Goal: Task Accomplishment & Management: Complete application form

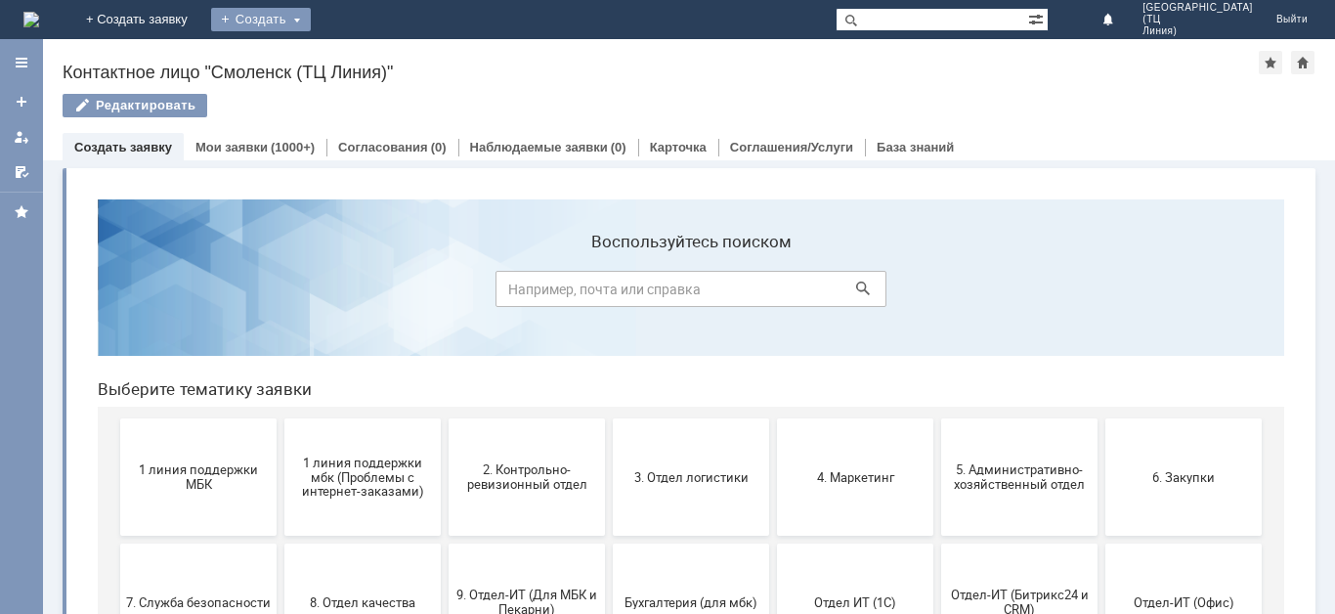
click at [311, 22] on div "Создать" at bounding box center [261, 19] width 100 height 23
click at [364, 65] on link "Заявка" at bounding box center [289, 58] width 149 height 23
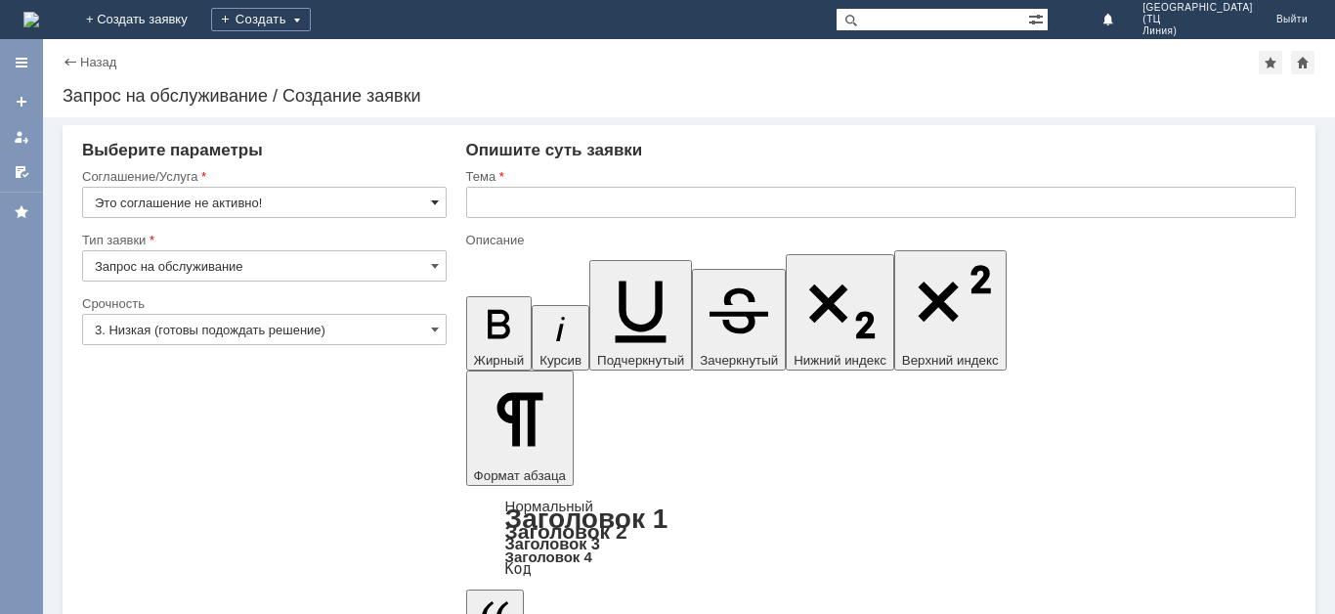
click at [436, 200] on span at bounding box center [435, 202] width 8 height 16
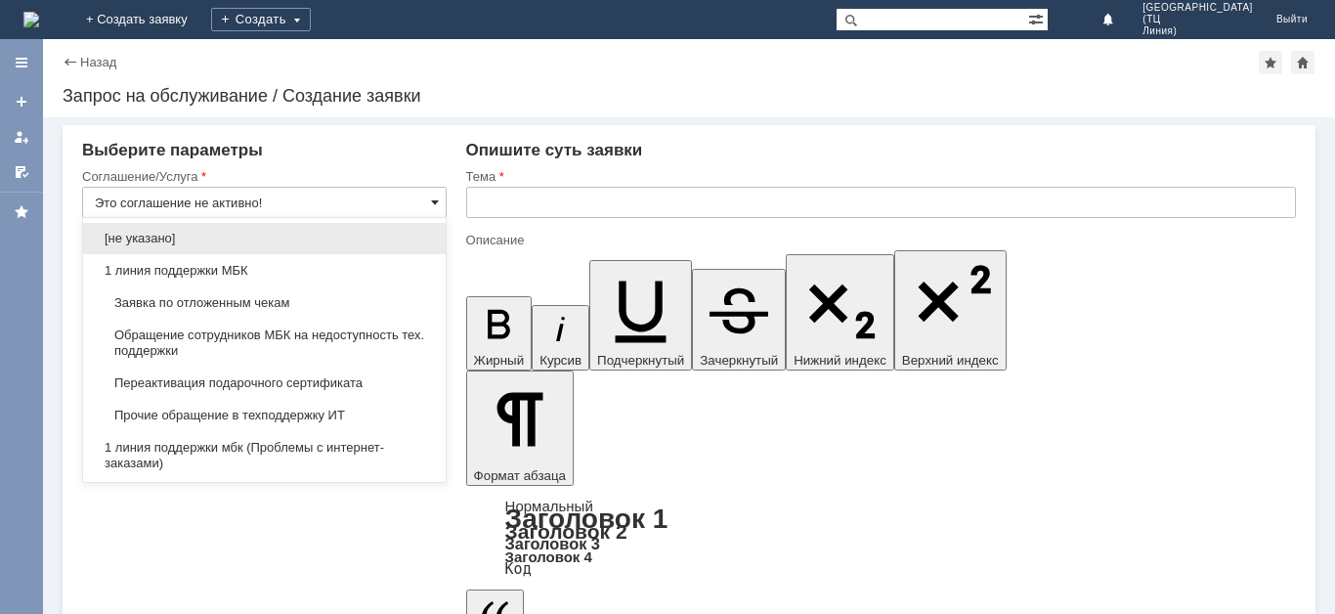
click at [433, 209] on span at bounding box center [435, 202] width 8 height 16
click at [435, 151] on div "Выберите параметры" at bounding box center [264, 151] width 365 height 20
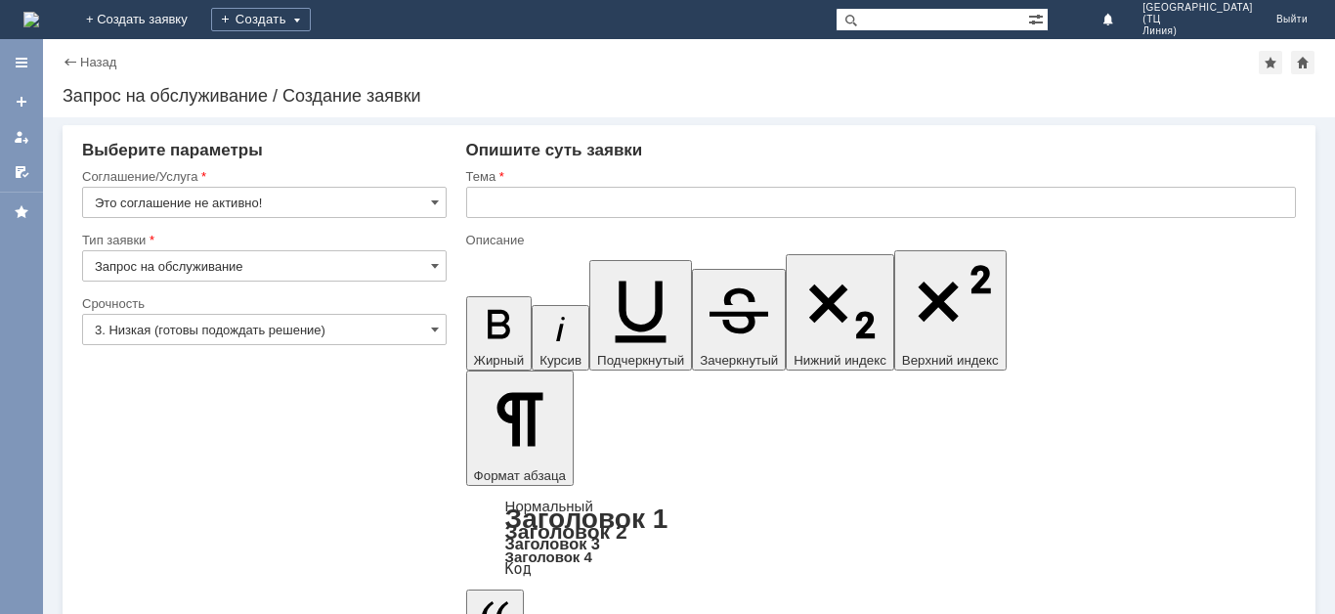
type input "Это соглашение не активно!"
click at [438, 269] on span at bounding box center [435, 266] width 8 height 16
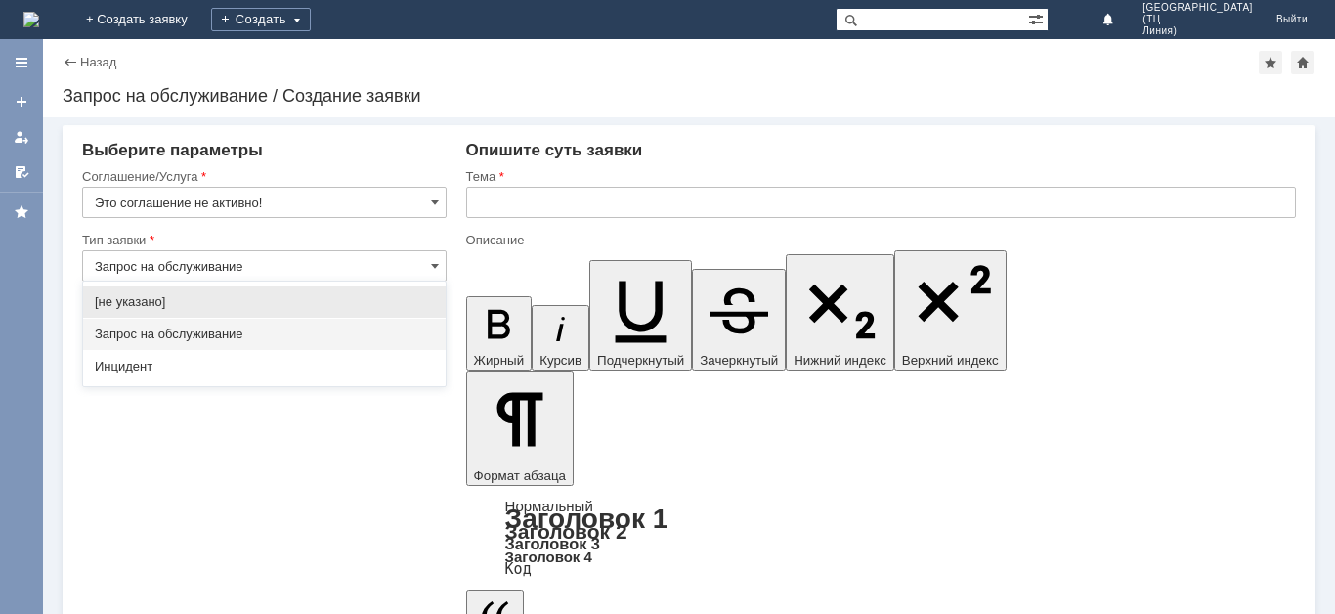
click at [373, 332] on span "Запрос на обслуживание" at bounding box center [264, 334] width 339 height 16
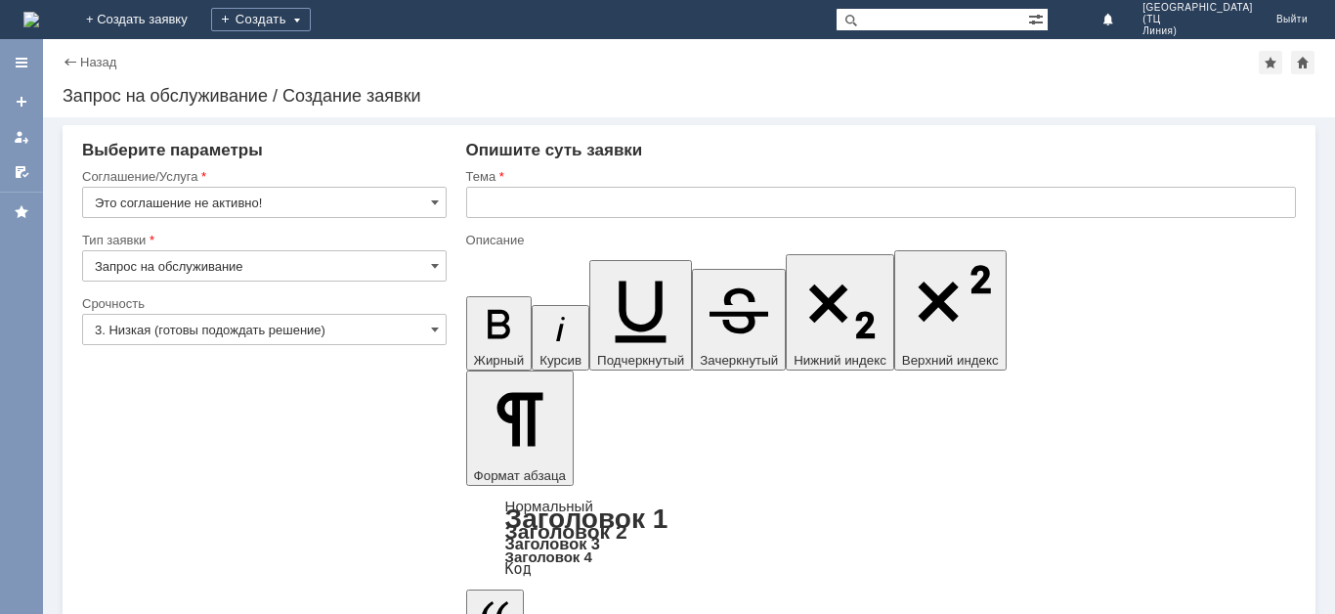
type input "Запрос на обслуживание"
click at [418, 330] on input "3. Низкая (готовы подождать решение)" at bounding box center [264, 329] width 365 height 31
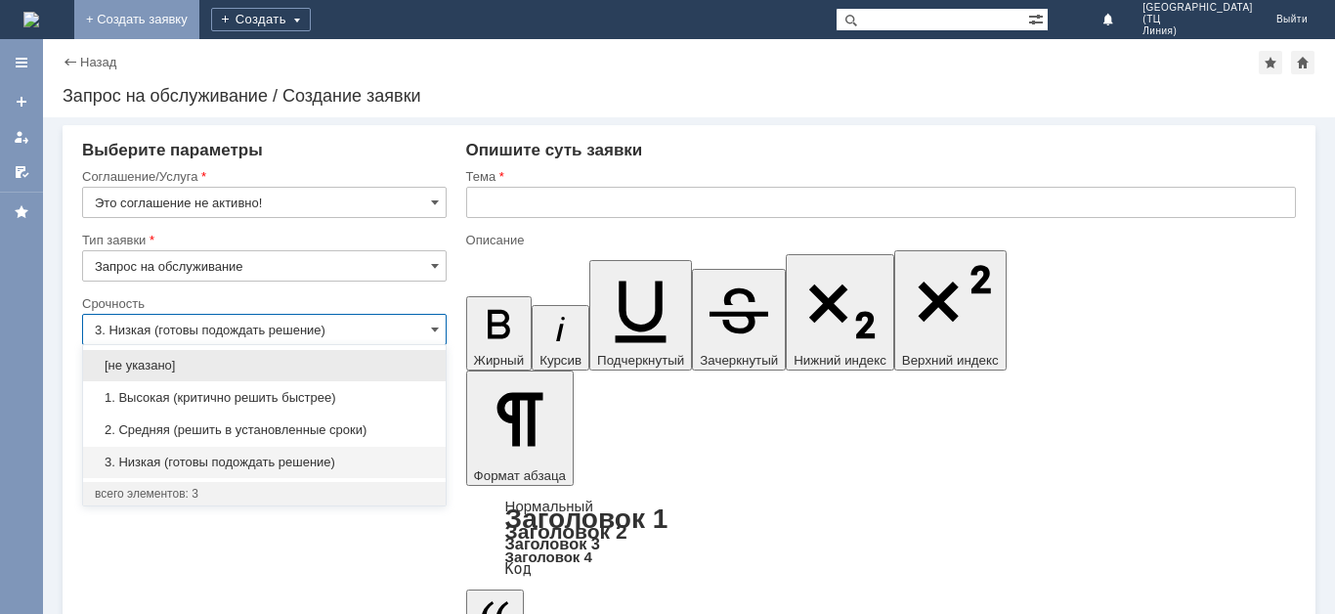
click at [199, 28] on link "+ Создать заявку" at bounding box center [136, 19] width 125 height 39
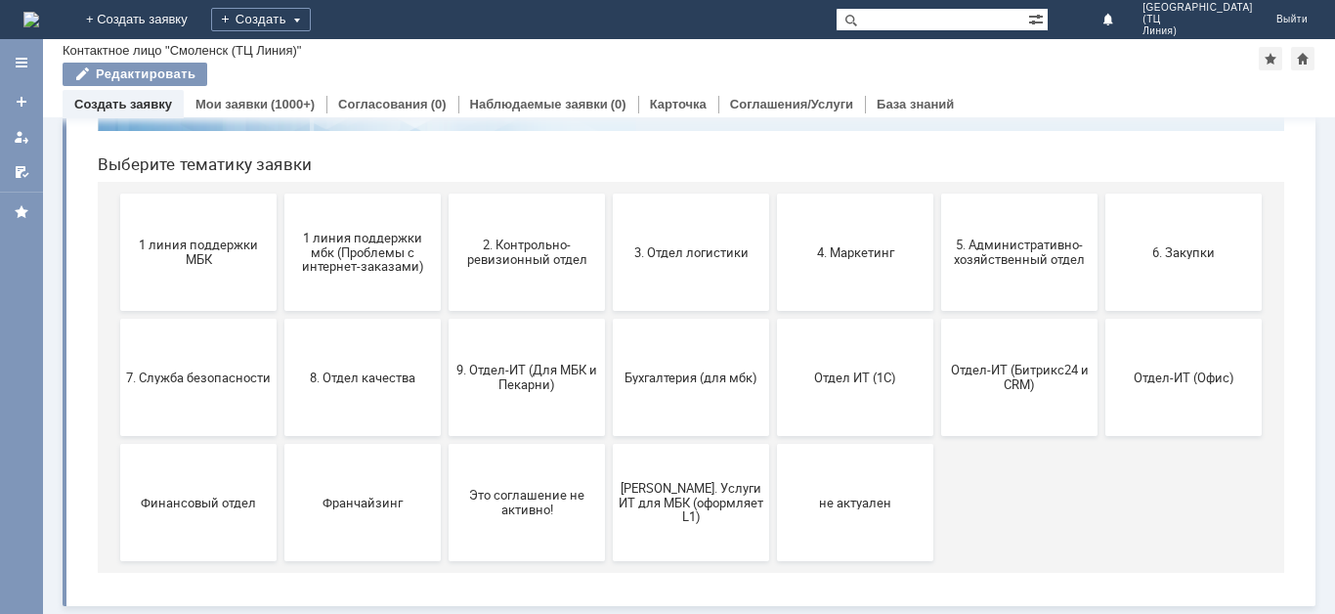
scroll to position [183, 0]
click at [970, 260] on span "5. Административно-хозяйственный отдел" at bounding box center [1019, 251] width 145 height 29
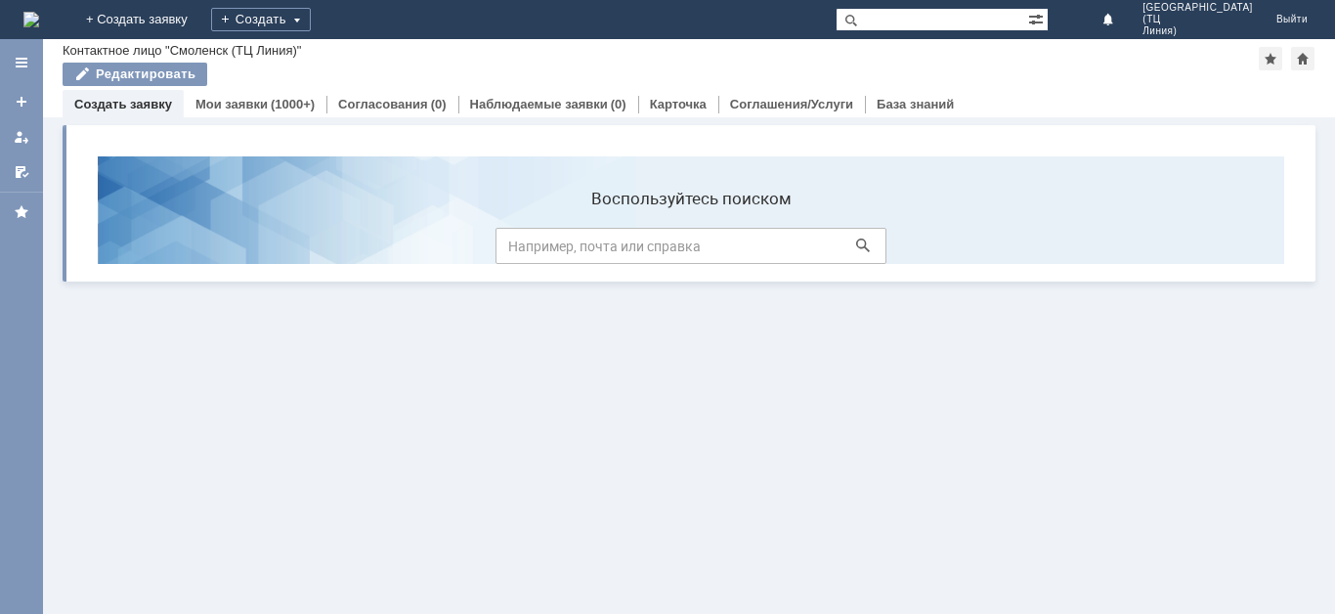
scroll to position [0, 0]
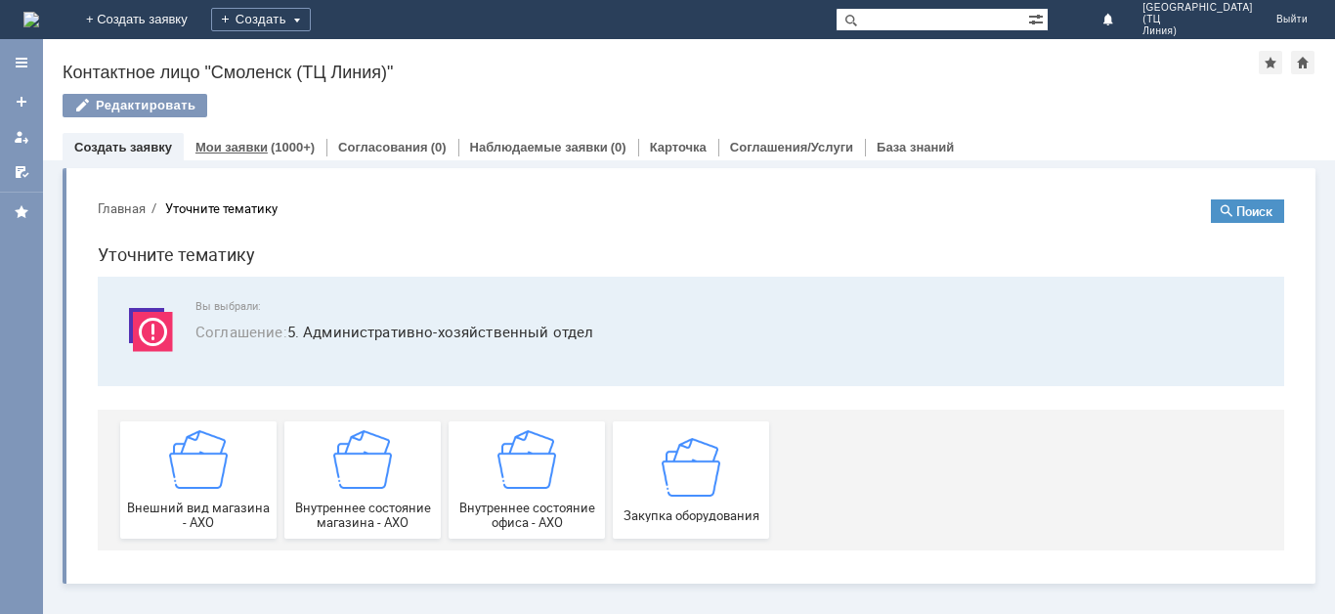
click at [240, 143] on link "Мои заявки" at bounding box center [231, 147] width 72 height 15
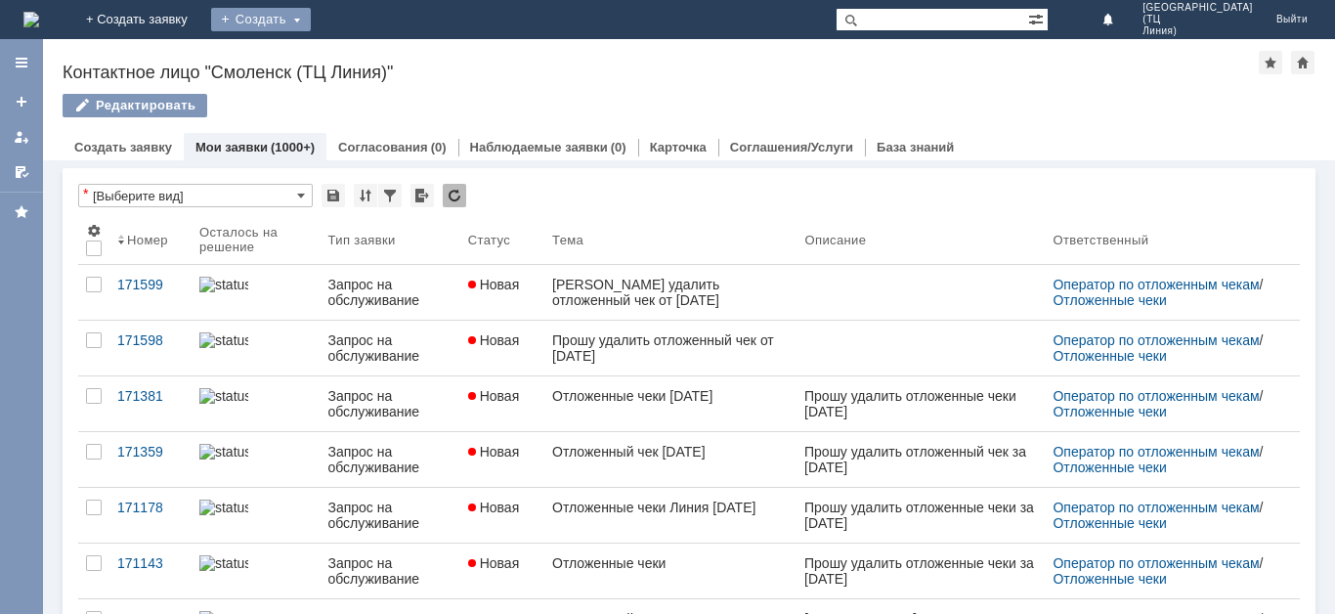
click at [311, 25] on div "Создать" at bounding box center [261, 19] width 100 height 23
click at [364, 53] on link "Заявка" at bounding box center [289, 58] width 149 height 23
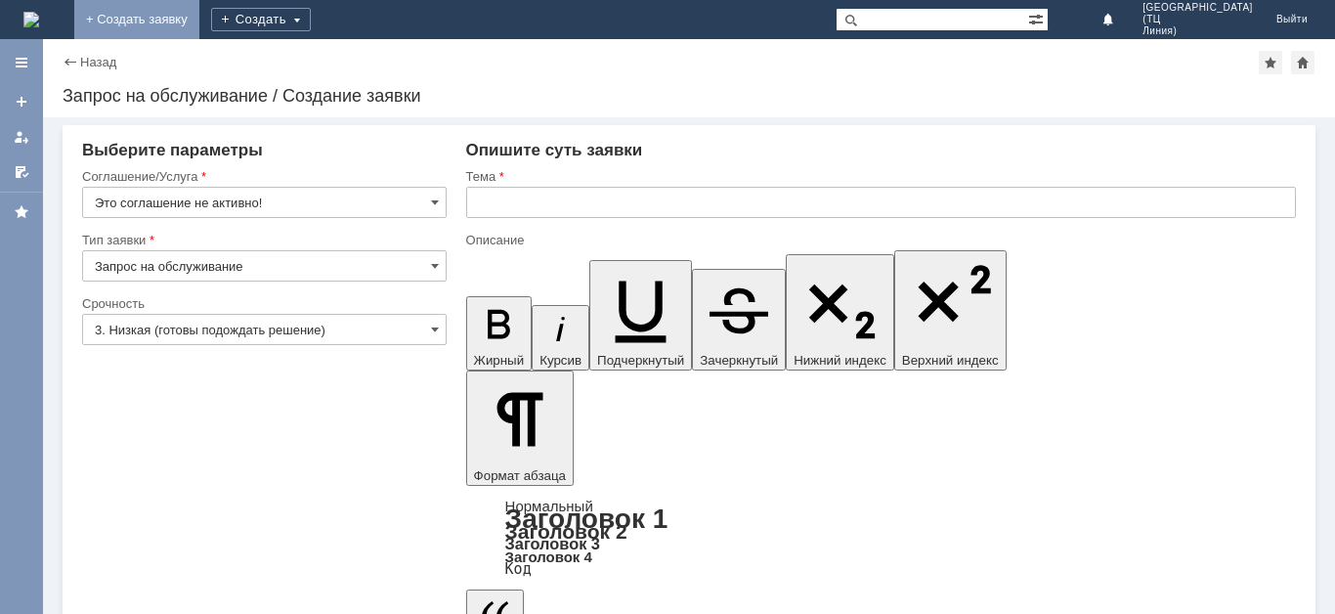
click at [199, 26] on link "+ Создать заявку" at bounding box center [136, 19] width 125 height 39
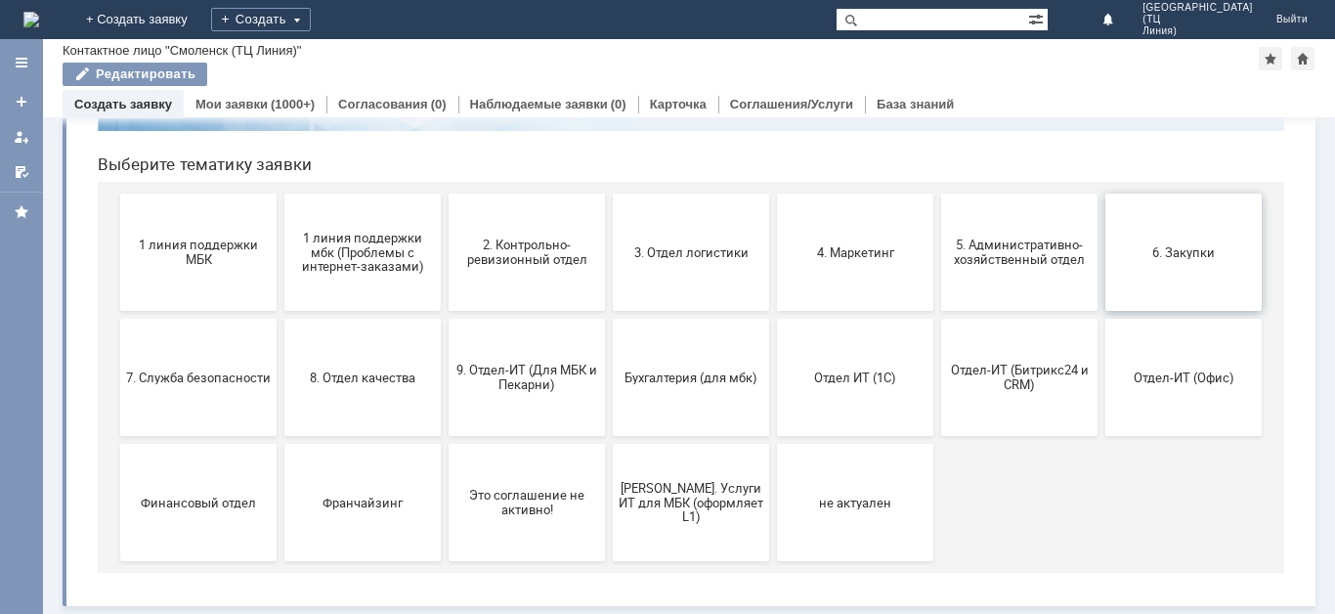
click at [1181, 250] on span "6. Закупки" at bounding box center [1183, 251] width 145 height 15
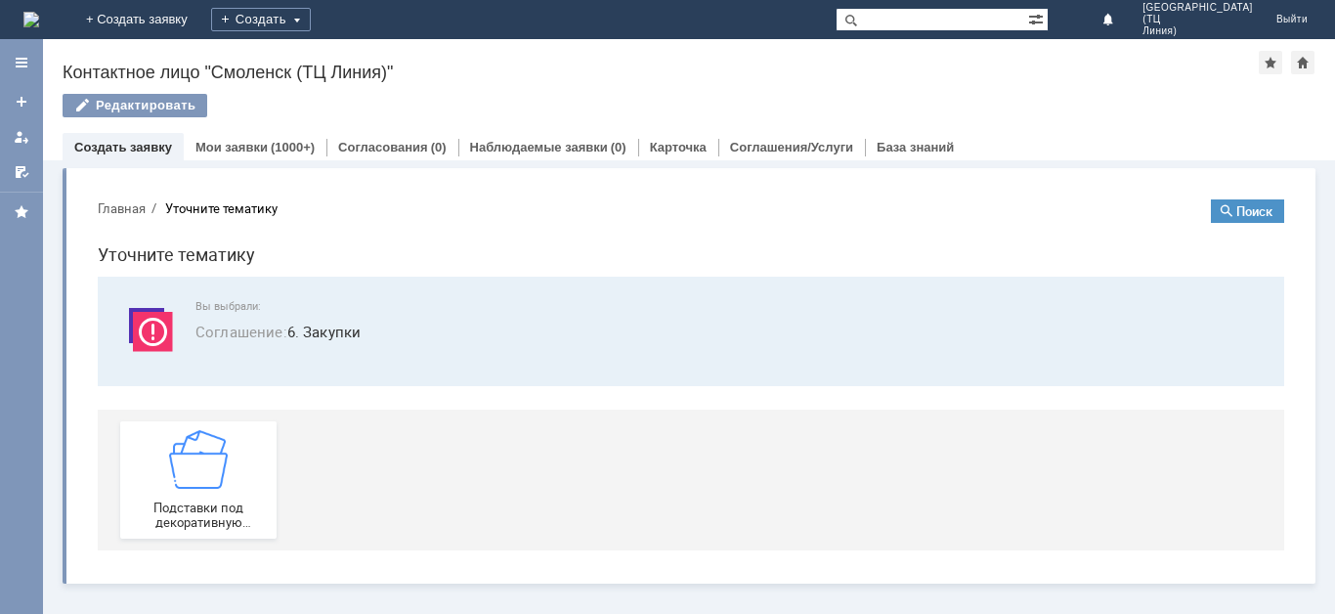
click at [231, 202] on div "Уточните тематику" at bounding box center [221, 208] width 112 height 15
click at [311, 16] on div "Создать" at bounding box center [261, 19] width 100 height 23
click at [364, 51] on link "Заявка" at bounding box center [289, 58] width 149 height 23
